Goal: Task Accomplishment & Management: Manage account settings

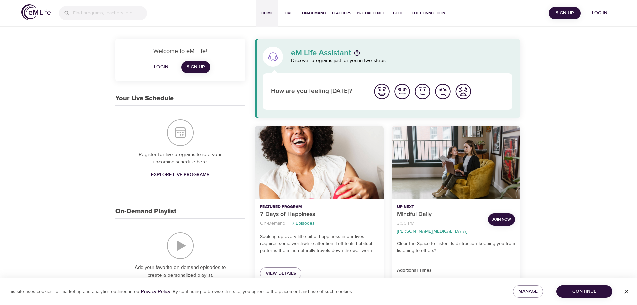
click at [603, 11] on span "Log in" at bounding box center [599, 13] width 27 height 8
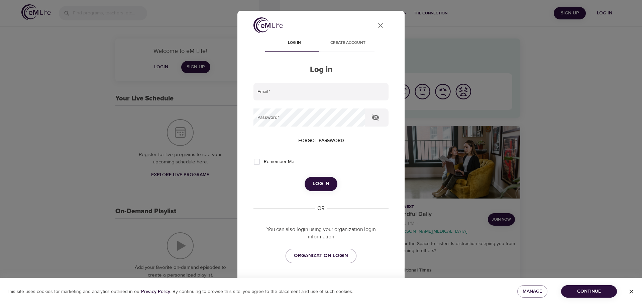
type input "[PERSON_NAME][EMAIL_ADDRESS][DOMAIN_NAME]"
click at [319, 183] on span "Log in" at bounding box center [321, 183] width 17 height 9
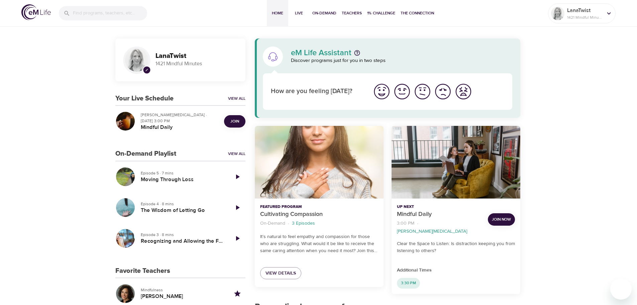
click at [239, 119] on span "Join" at bounding box center [235, 121] width 9 height 7
